Goal: Information Seeking & Learning: Check status

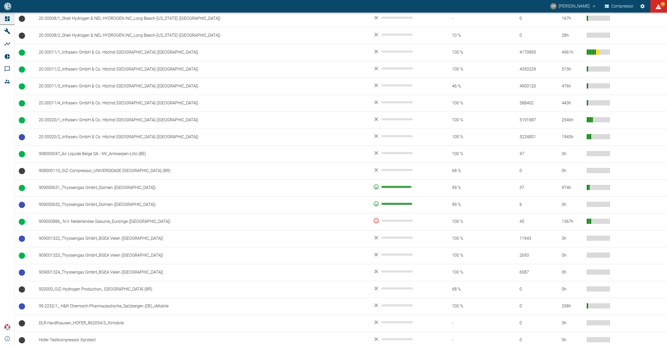
scroll to position [360, 0]
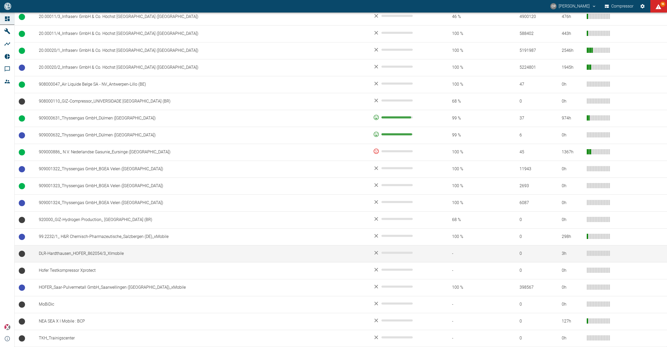
click at [66, 248] on td "DLR-Hardthausen_HOFER_862054/3_XImobile" at bounding box center [202, 253] width 334 height 17
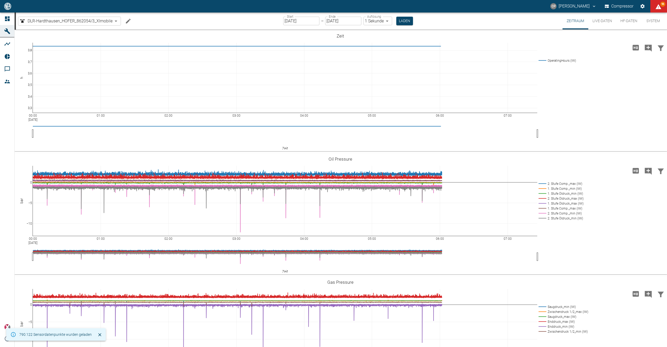
click at [126, 23] on icon "Machine bearbeiten" at bounding box center [128, 20] width 5 height 5
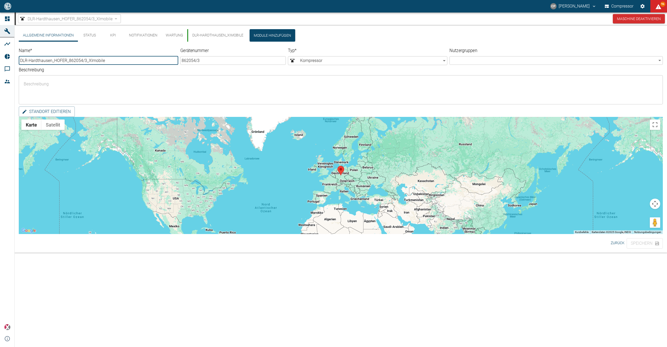
click at [91, 36] on button "Status" at bounding box center [89, 35] width 23 height 13
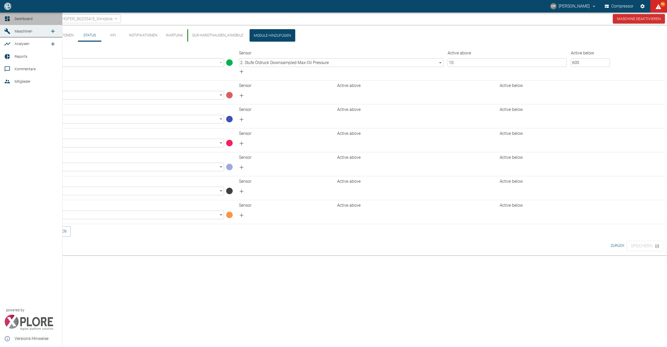
click at [3, 20] on link "Dashboard" at bounding box center [31, 19] width 62 height 13
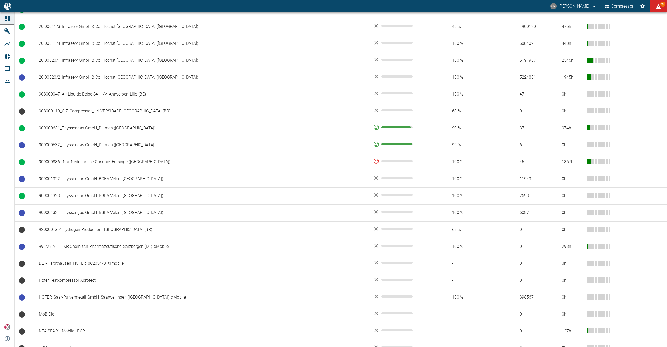
scroll to position [360, 0]
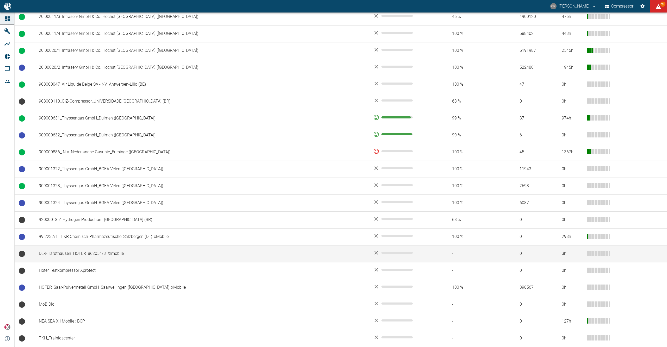
click at [66, 256] on td "DLR-Hardthausen_HOFER_862054/3_XImobile" at bounding box center [202, 253] width 334 height 17
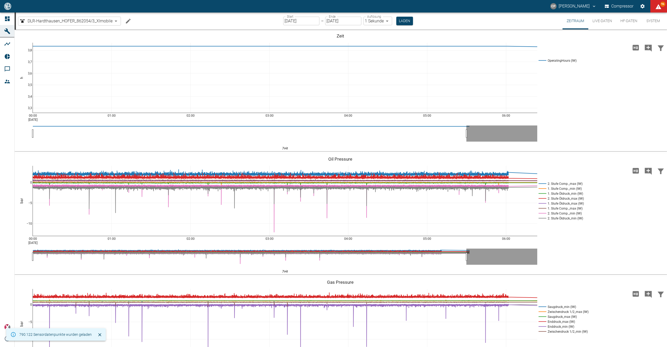
click at [619, 22] on button "HF-Daten" at bounding box center [628, 21] width 25 height 17
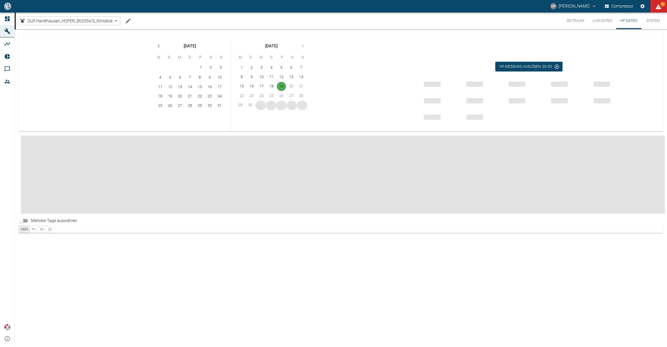
click at [607, 23] on button "Live-Daten" at bounding box center [602, 21] width 28 height 17
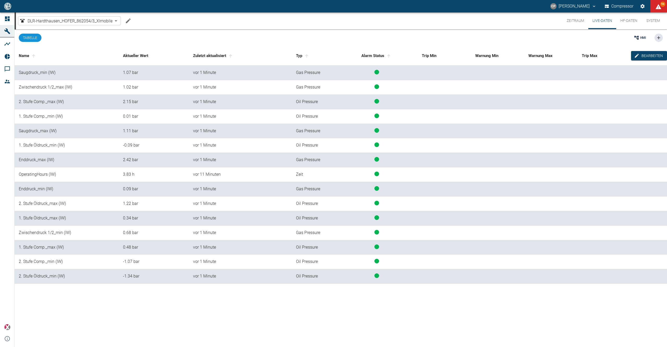
click at [587, 23] on button "Zeitraum" at bounding box center [575, 21] width 26 height 17
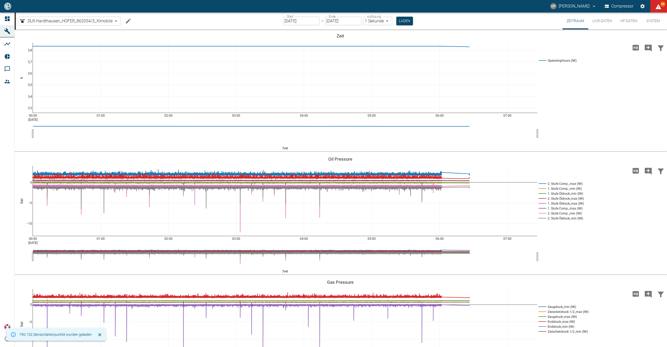
click at [293, 24] on input "19.09.2025" at bounding box center [301, 21] width 36 height 9
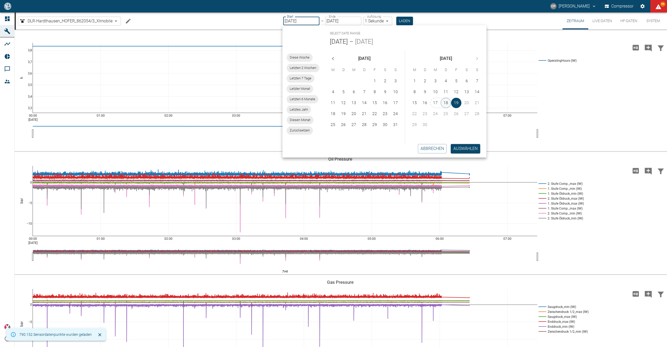
click at [443, 103] on button "18" at bounding box center [445, 103] width 10 height 10
type input "18.09.2025"
click at [464, 150] on button "Auswählen" at bounding box center [465, 148] width 29 height 9
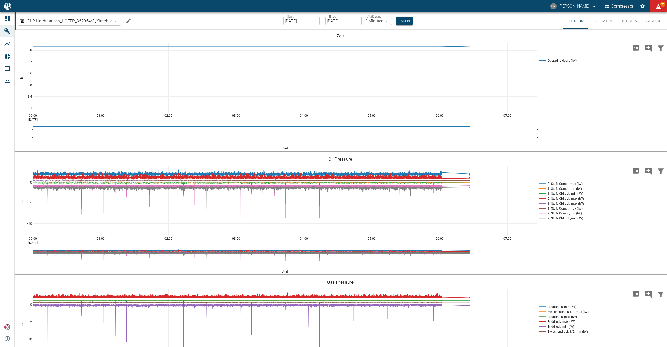
click at [385, 21] on body "CP Christoph Palm Compressor 94 Dashboard Maschinen Analysen Reports Kommentare…" at bounding box center [333, 173] width 667 height 347
click at [383, 29] on li "1 Sekunde" at bounding box center [377, 31] width 29 height 9
type input "1sec"
click at [396, 22] on button "Laden" at bounding box center [404, 21] width 17 height 9
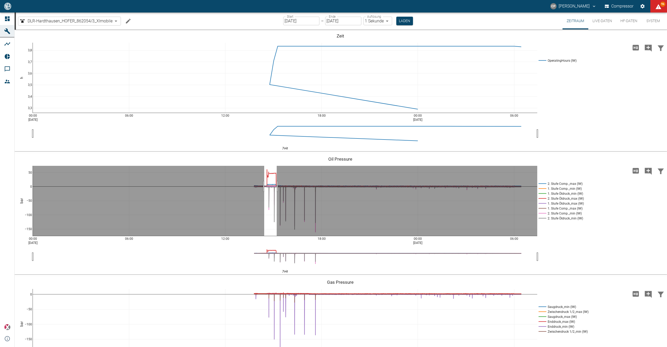
drag, startPoint x: 264, startPoint y: 186, endPoint x: 277, endPoint y: 187, distance: 12.5
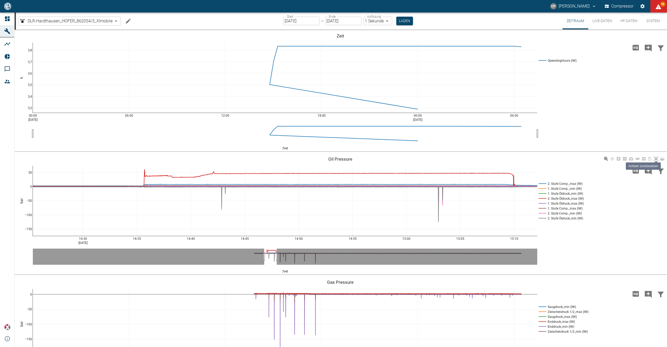
click at [656, 159] on icon at bounding box center [656, 159] width 4 height 4
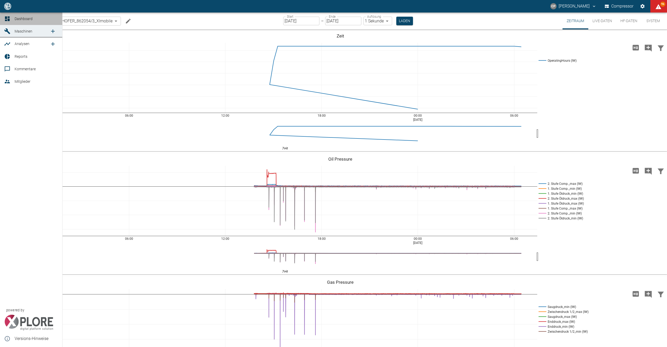
click at [9, 20] on icon at bounding box center [7, 18] width 5 height 5
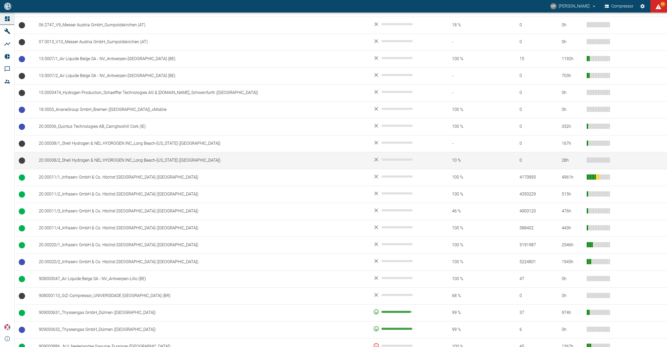
scroll to position [173, 0]
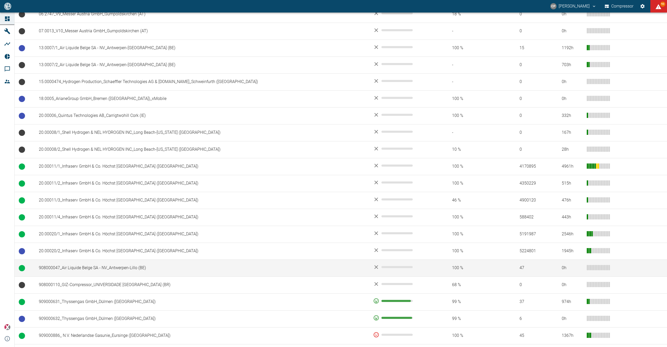
click at [68, 270] on td "908000047_Air Liquide Belge SA - NV_Antwerpen-Lillo (BE)" at bounding box center [202, 268] width 334 height 17
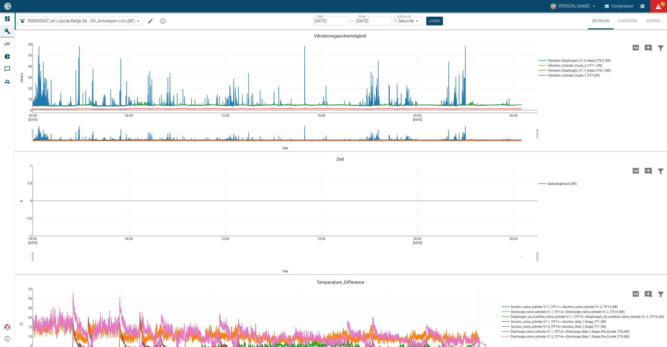
scroll to position [337, 0]
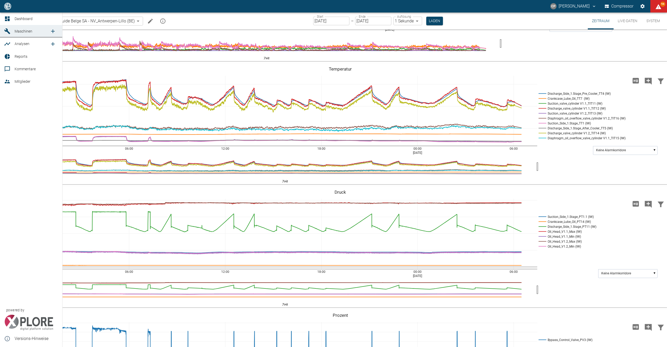
click at [12, 19] on link "Dashboard" at bounding box center [31, 19] width 62 height 13
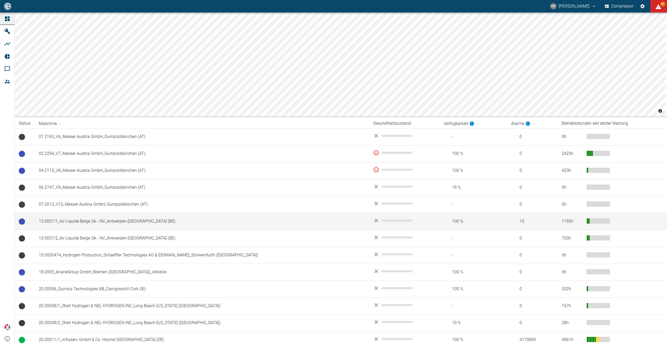
click at [97, 217] on td "13.0007/1_Air Liquide Belge SA - NV_Antwerpen-[GEOGRAPHIC_DATA] (BE)" at bounding box center [202, 221] width 334 height 17
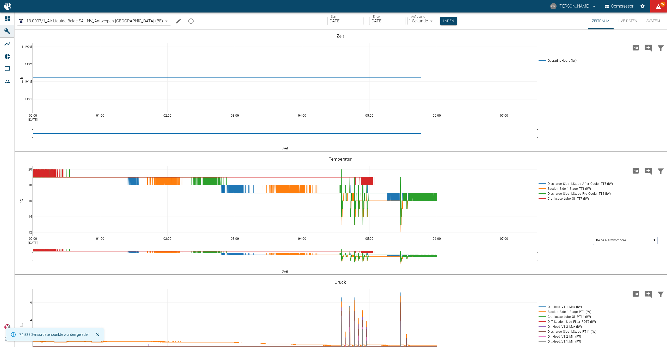
click at [327, 22] on input "19.09.2025" at bounding box center [345, 21] width 36 height 9
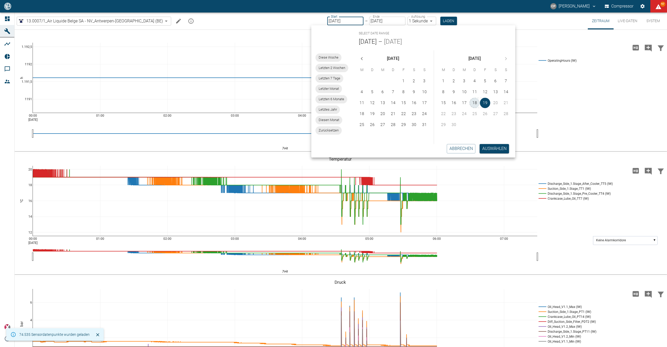
click at [475, 105] on button "18" at bounding box center [474, 103] width 10 height 10
type input "18.09.2025"
click at [501, 150] on button "Auswählen" at bounding box center [494, 148] width 29 height 9
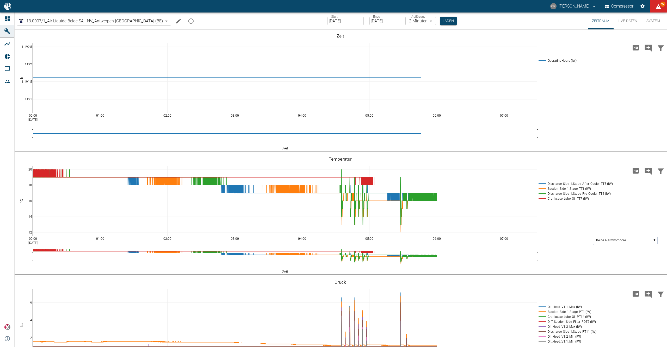
click at [413, 19] on body "CP Christoph Palm Compressor 97 Dashboard Maschinen Analysen Reports Kommentare…" at bounding box center [333, 173] width 667 height 347
click at [414, 30] on li "1 Sekunde" at bounding box center [405, 31] width 29 height 9
type input "1sec"
click at [440, 24] on button "Laden" at bounding box center [448, 21] width 17 height 9
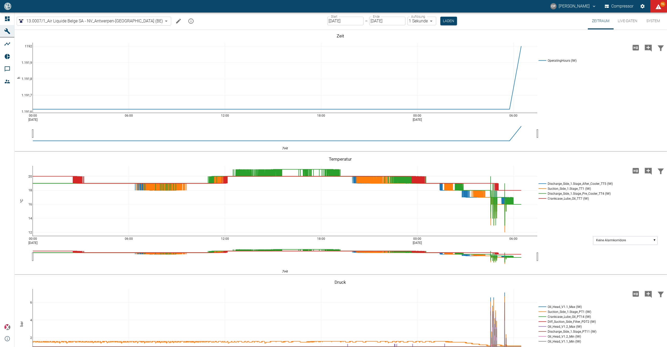
click at [14, 18] on link "Dashboard" at bounding box center [7, 19] width 14 height 13
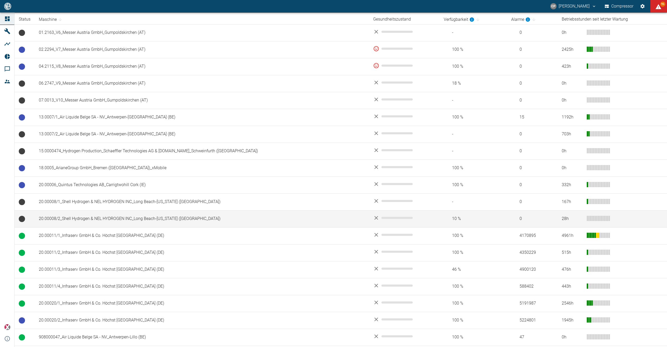
scroll to position [208, 0]
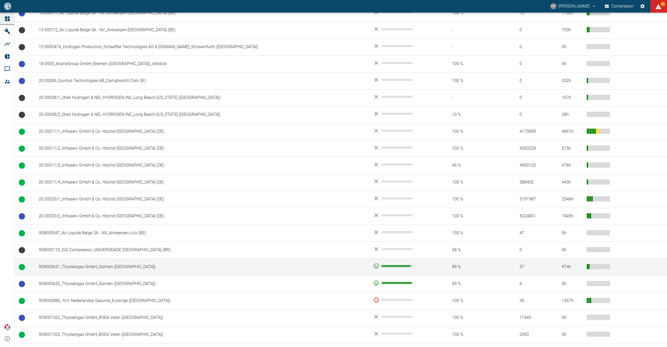
click at [67, 266] on td "909000631_Thyssengas GmbH_Dülmen ([GEOGRAPHIC_DATA])" at bounding box center [202, 267] width 334 height 17
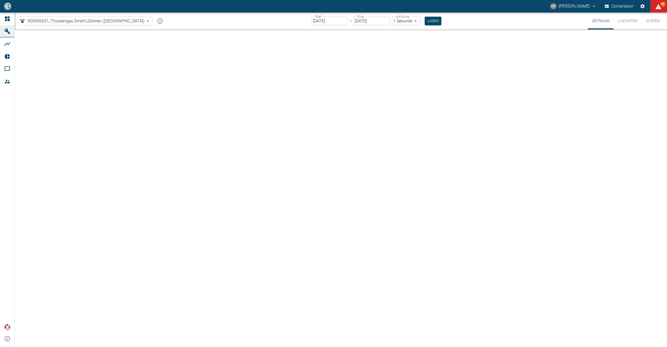
type input "2min"
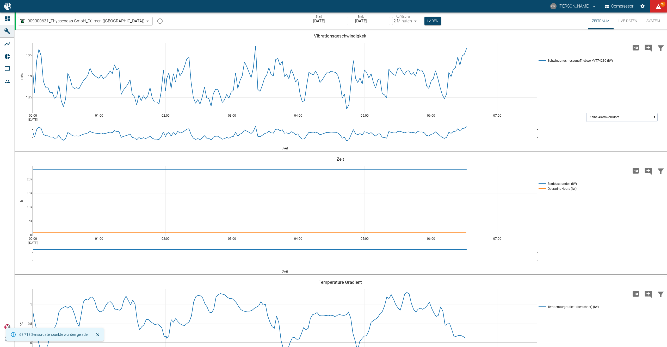
click at [312, 16] on div "Start 19.09.2025 Start – Ende 19.09.2025 Ende Auflösung 2 Minuten 2min Auflösun…" at bounding box center [376, 21] width 129 height 17
click at [312, 20] on input "19.09.2025" at bounding box center [330, 21] width 36 height 9
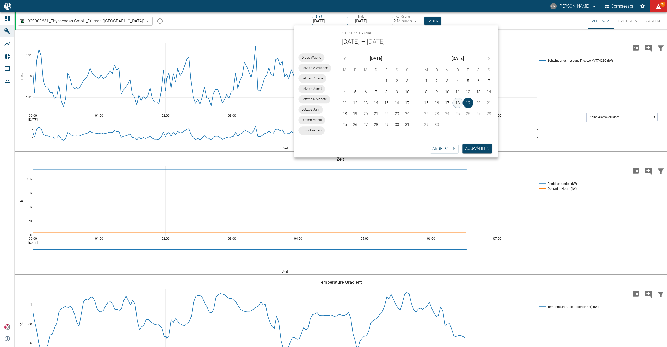
click at [462, 102] on button "18" at bounding box center [457, 103] width 10 height 10
type input "18.09.2025"
click at [473, 147] on button "Auswählen" at bounding box center [476, 148] width 29 height 9
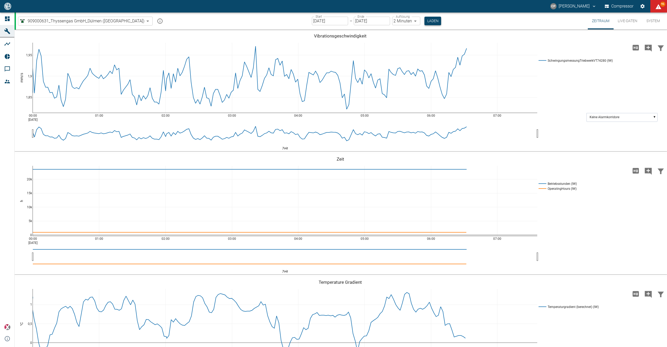
click at [424, 17] on button "Laden" at bounding box center [432, 21] width 17 height 9
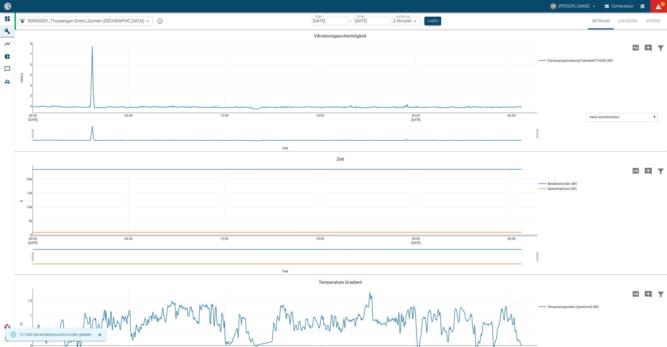
click at [424, 22] on button "Laden" at bounding box center [432, 21] width 17 height 9
click at [399, 21] on body "CP Christoph Palm Compressor 97 Dashboard Maschinen Analysen Reports Kommentare…" at bounding box center [333, 173] width 667 height 347
click at [394, 30] on li "1 Sekunde" at bounding box center [388, 31] width 29 height 9
type input "1sec"
click at [425, 20] on button "Laden" at bounding box center [433, 21] width 17 height 9
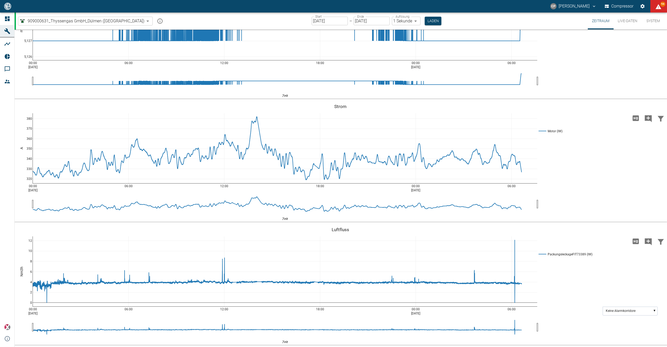
scroll to position [1653, 0]
drag, startPoint x: 0, startPoint y: 0, endPoint x: 451, endPoint y: 319, distance: 552.0
click at [451, 319] on div "00:00 Sep 18, 2025 06:00 12:00 18:00 00:00 Sep 19, 2025 06:00 0 2 4 6 8 10 12 P…" at bounding box center [340, 284] width 651 height 117
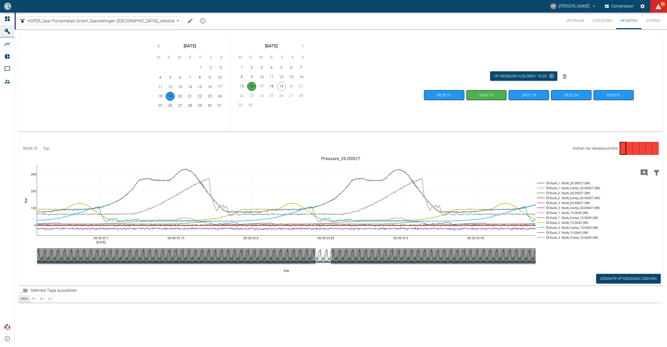
click at [5, 14] on link "Dashboard" at bounding box center [7, 19] width 14 height 13
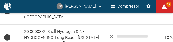
scroll to position [254, 0]
